Goal: Navigation & Orientation: Find specific page/section

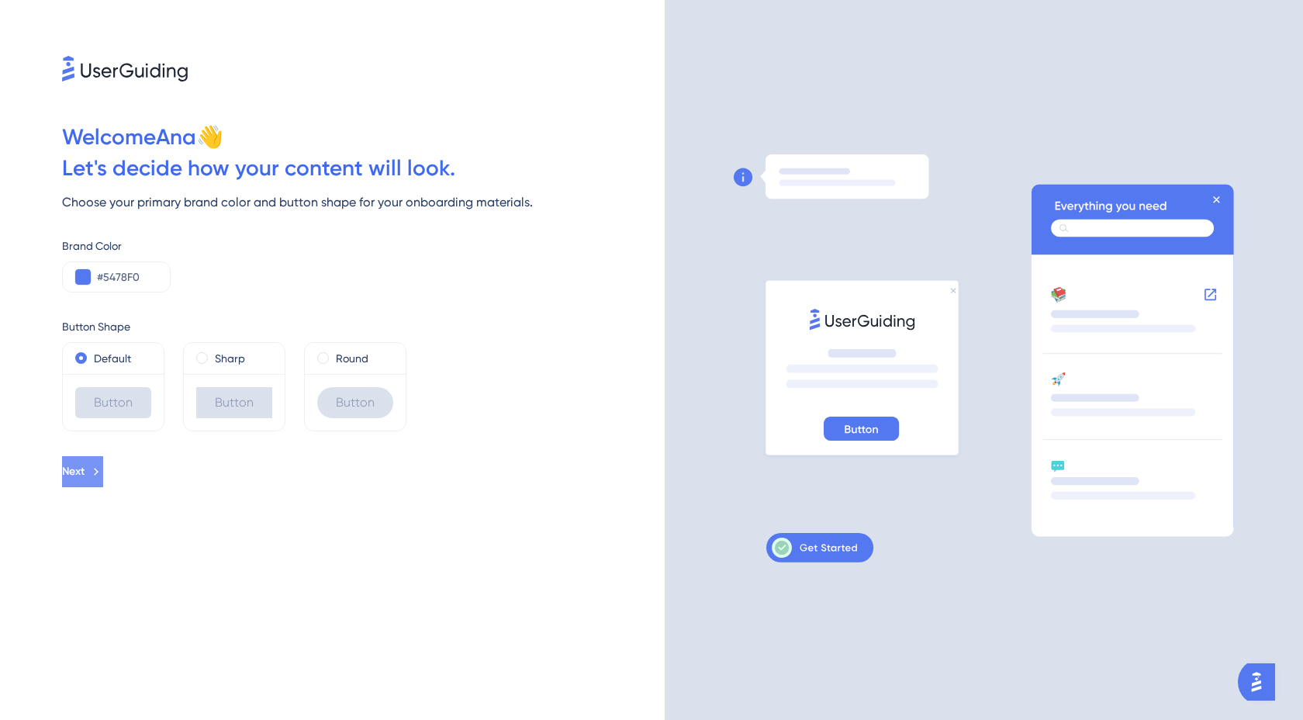
click at [103, 470] on button "Next" at bounding box center [82, 471] width 41 height 31
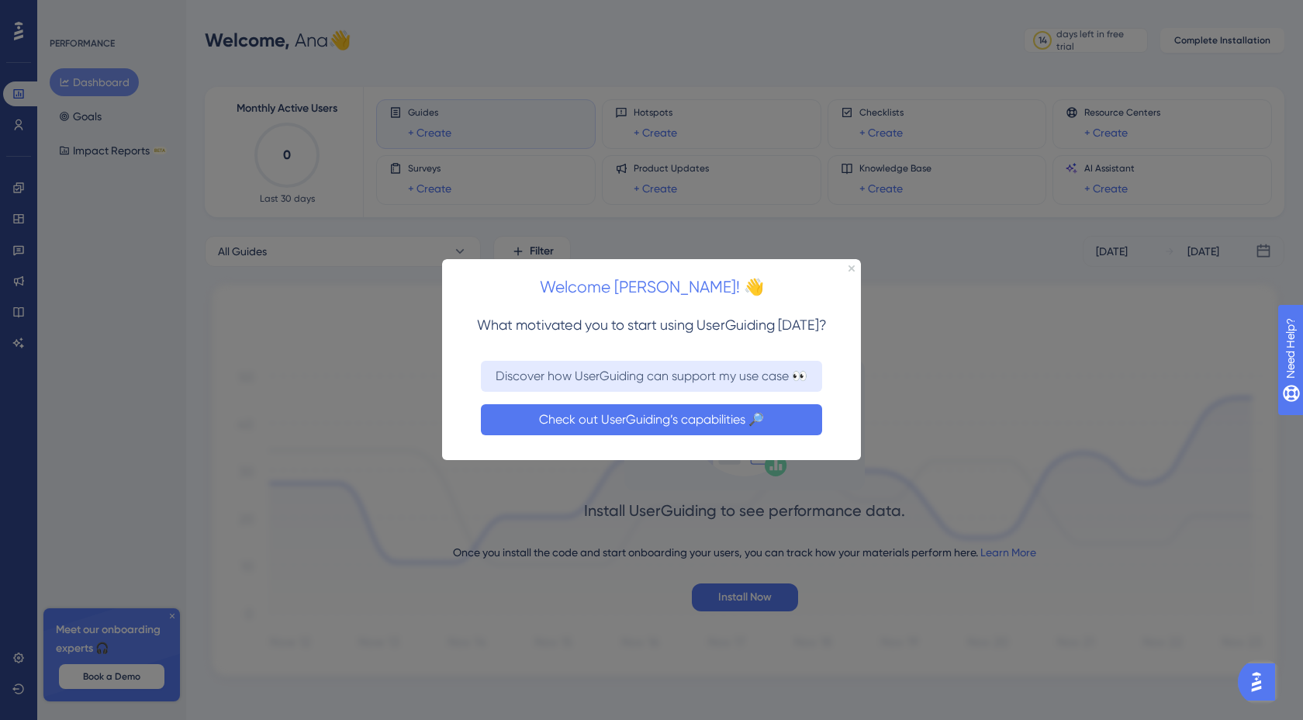
click at [645, 424] on button "Check out UserGuiding’s capabilities 🔎" at bounding box center [651, 419] width 341 height 31
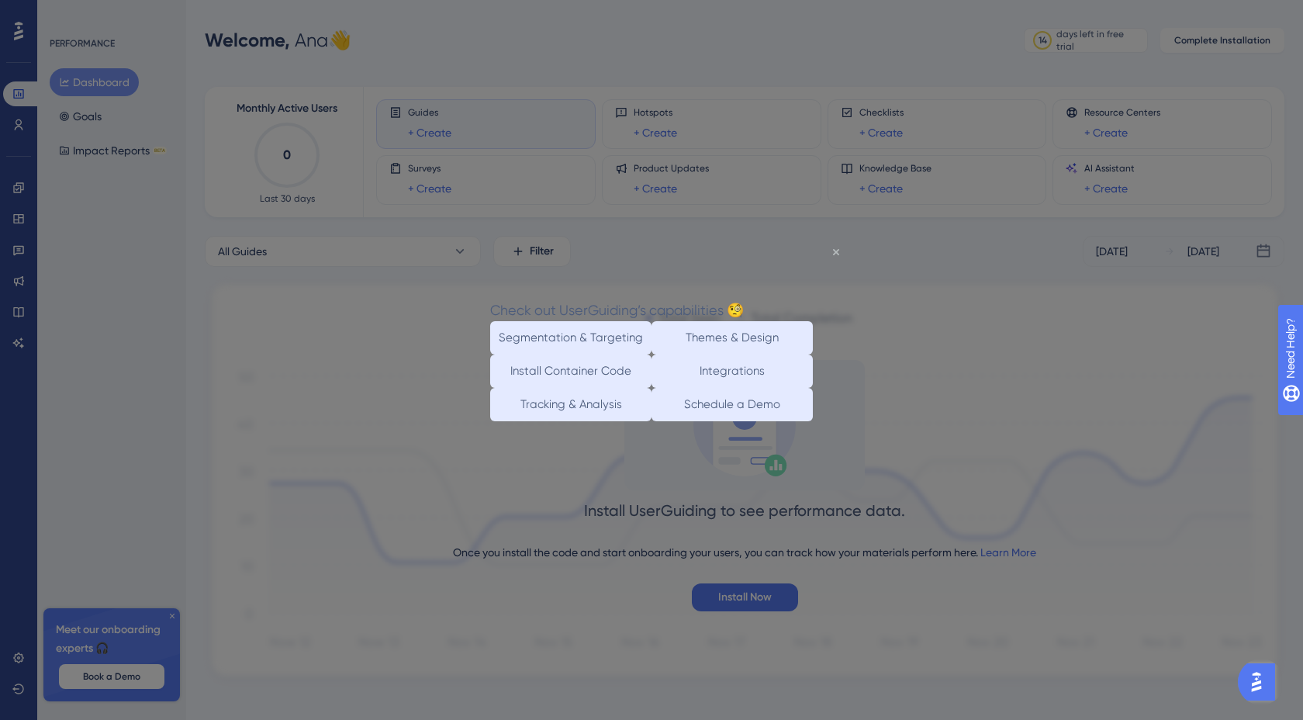
click at [833, 250] on icon "Close Preview" at bounding box center [836, 251] width 6 height 6
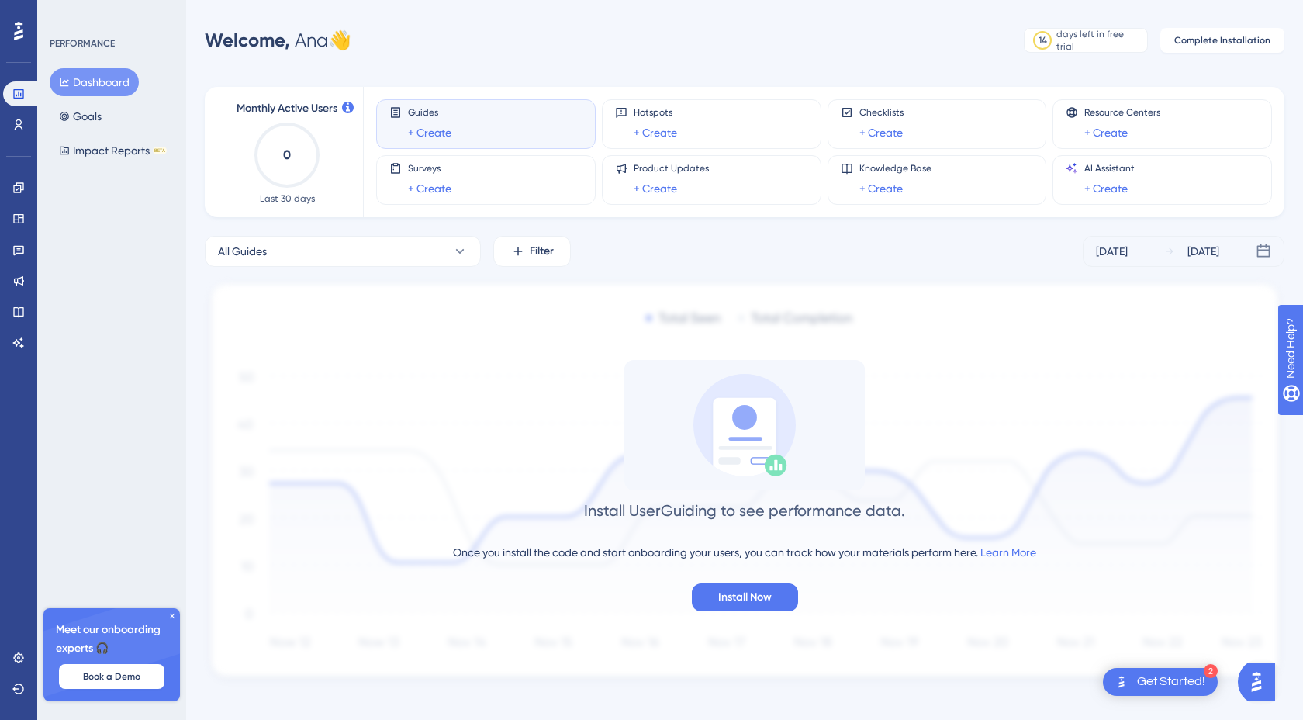
click at [173, 611] on icon at bounding box center [171, 615] width 9 height 9
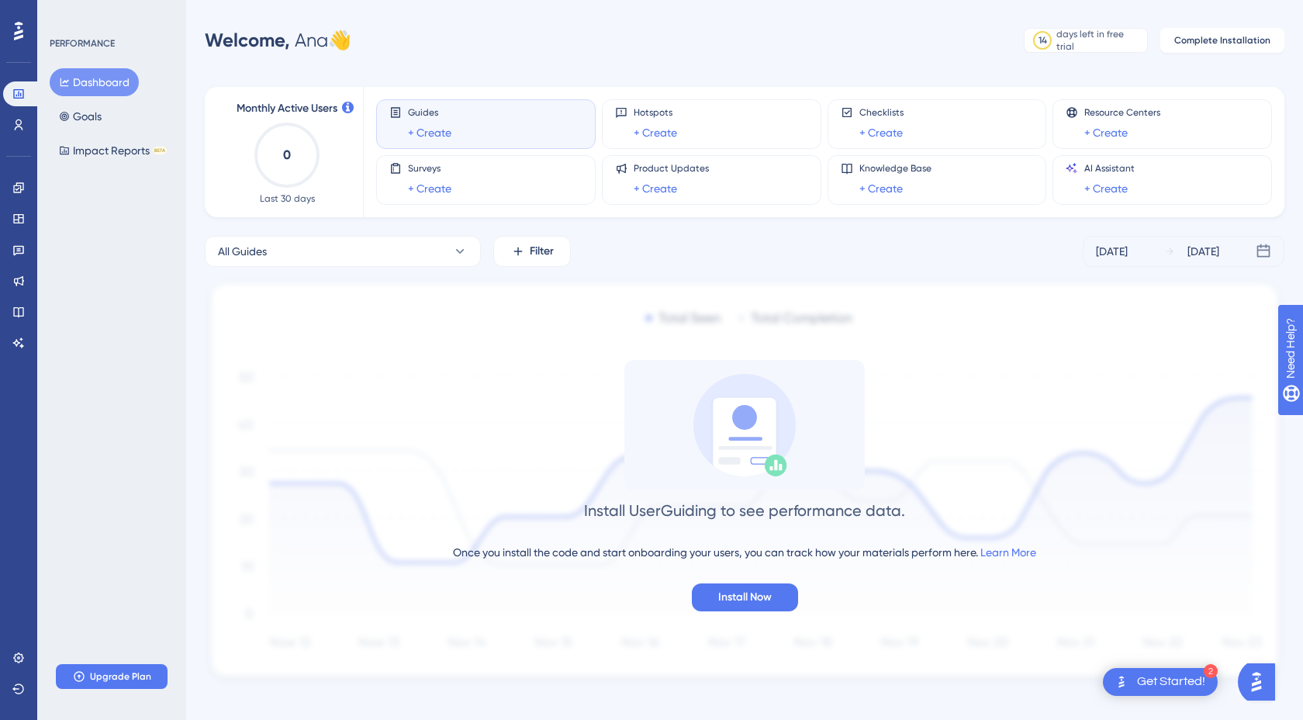
click at [1250, 688] on img "Open AI Assistant Launcher" at bounding box center [1256, 682] width 28 height 28
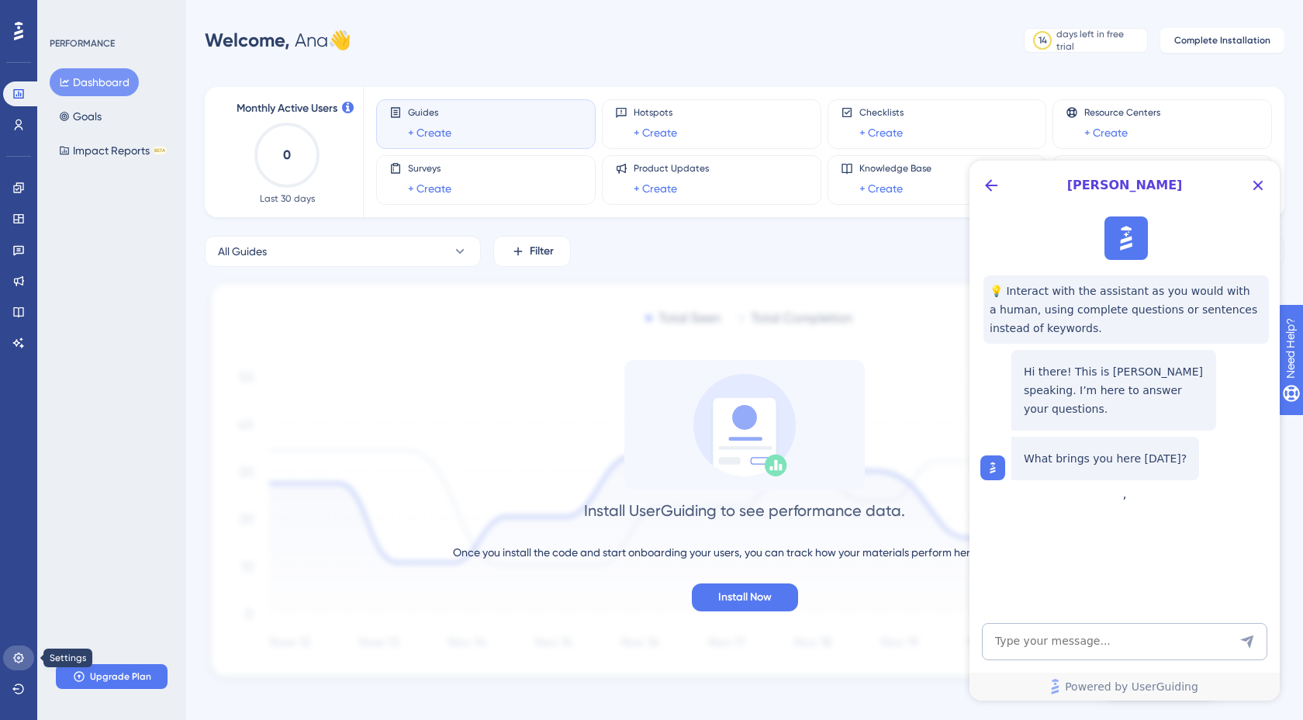
click at [16, 656] on icon at bounding box center [18, 657] width 12 height 12
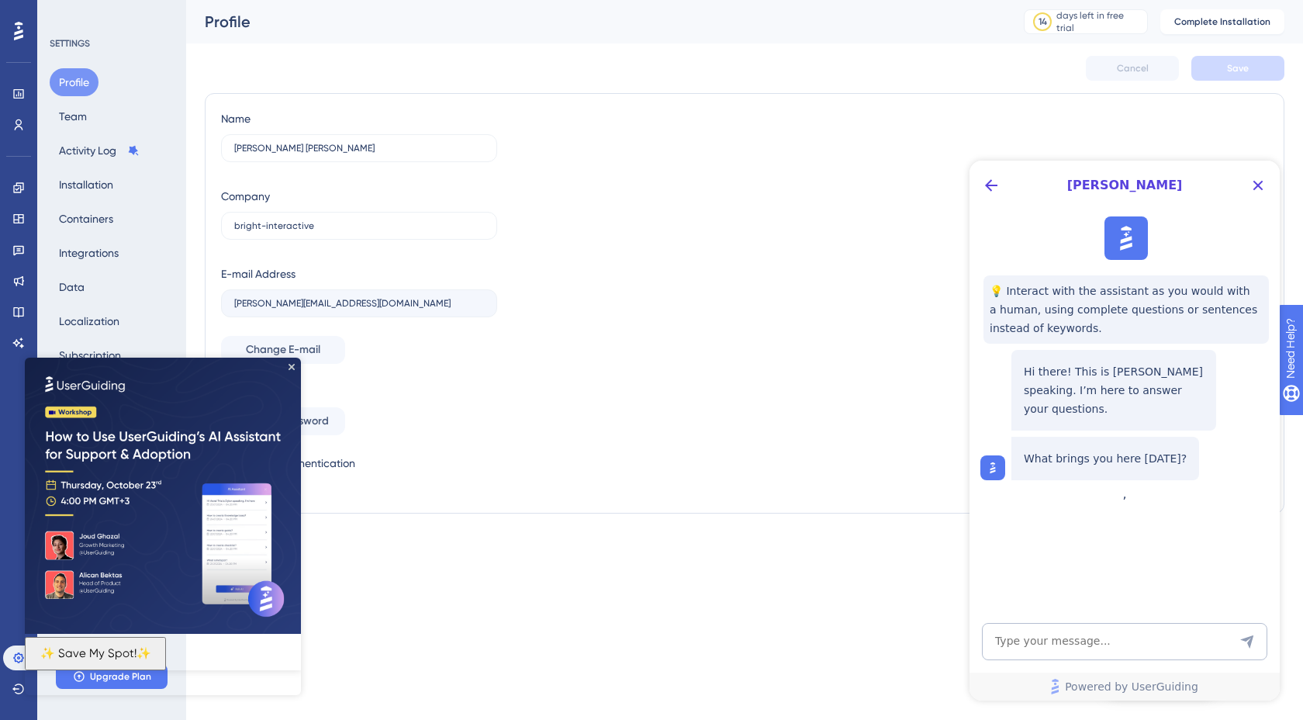
click at [291, 371] on img at bounding box center [163, 495] width 276 height 276
click at [293, 368] on icon "Close Preview" at bounding box center [291, 367] width 6 height 6
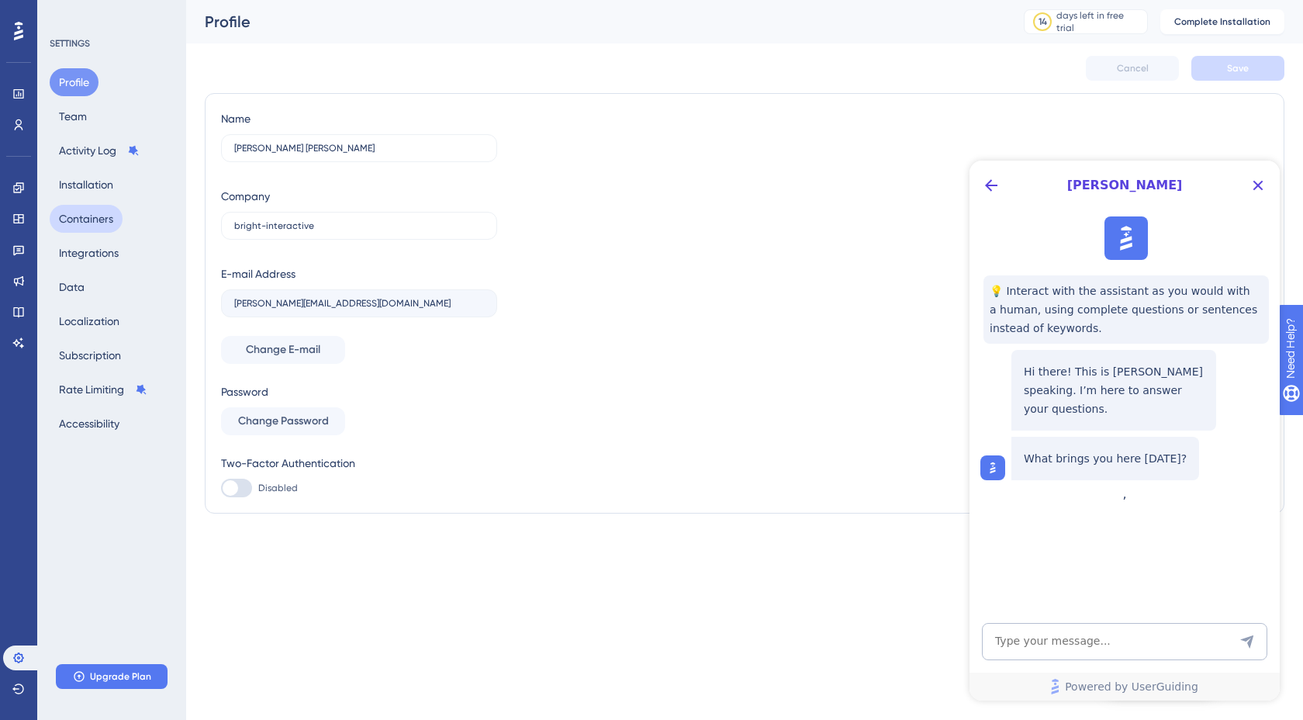
click at [105, 223] on button "Containers" at bounding box center [86, 219] width 73 height 28
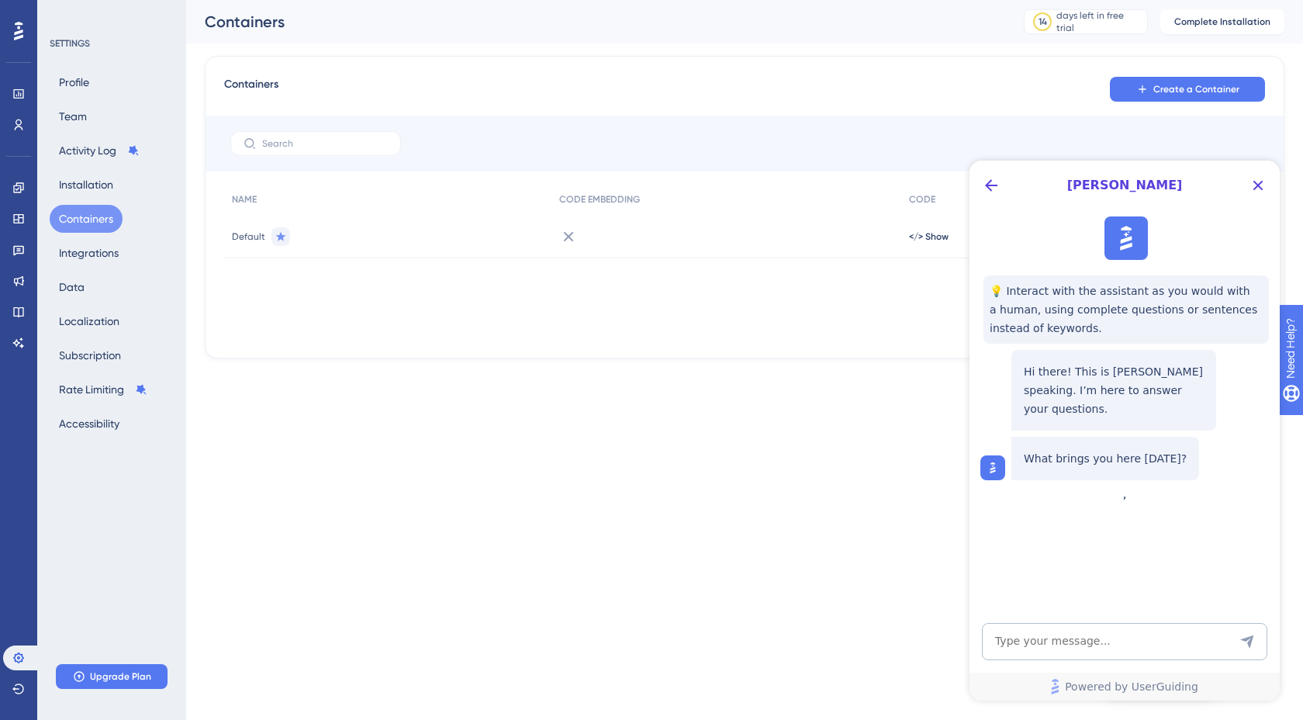
click at [240, 234] on span "Default" at bounding box center [248, 236] width 33 height 12
click at [1260, 185] on icon "Close Button" at bounding box center [1257, 185] width 19 height 19
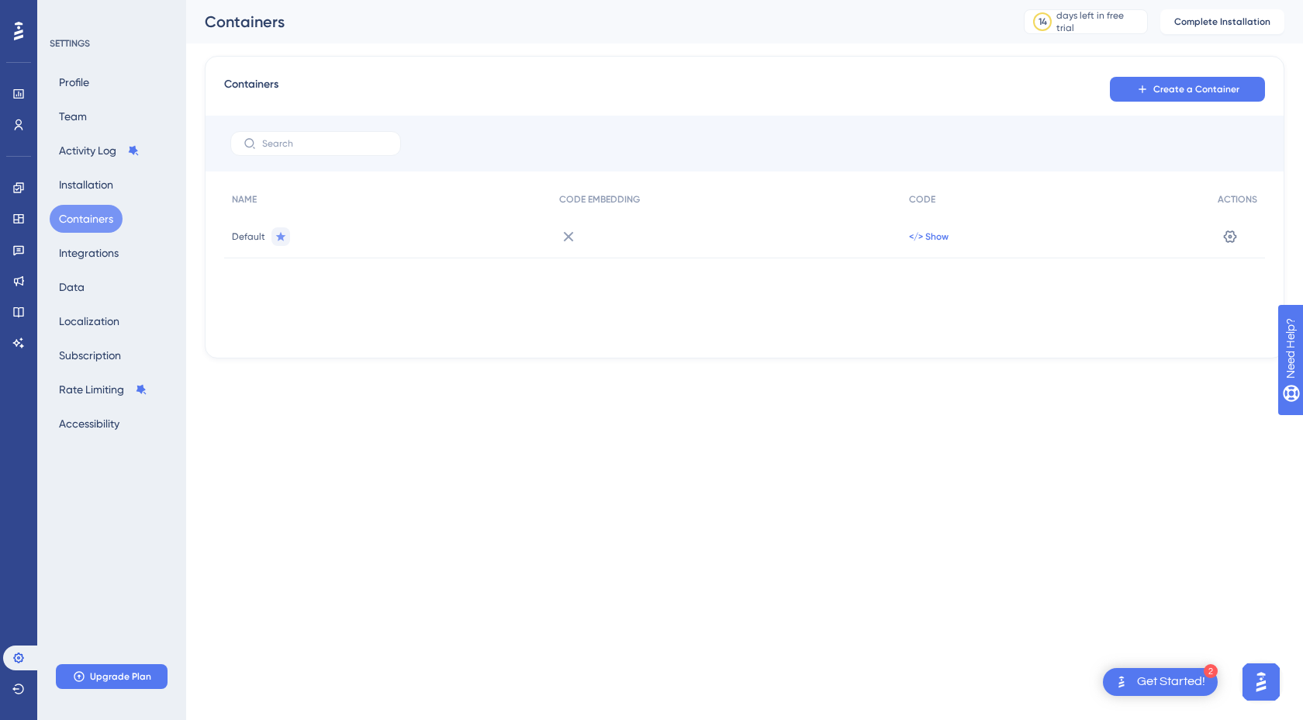
click at [934, 233] on span "</> Show" at bounding box center [929, 236] width 40 height 12
